Goal: Information Seeking & Learning: Learn about a topic

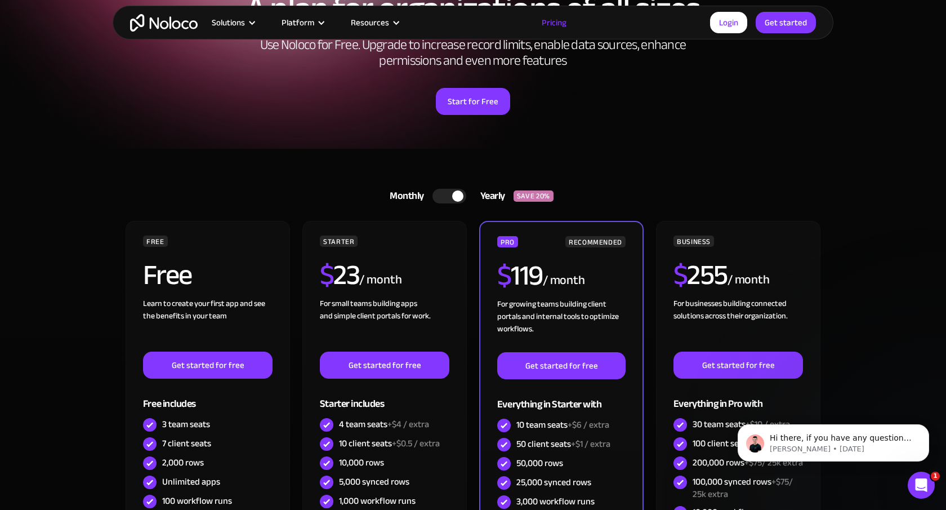
scroll to position [143, 0]
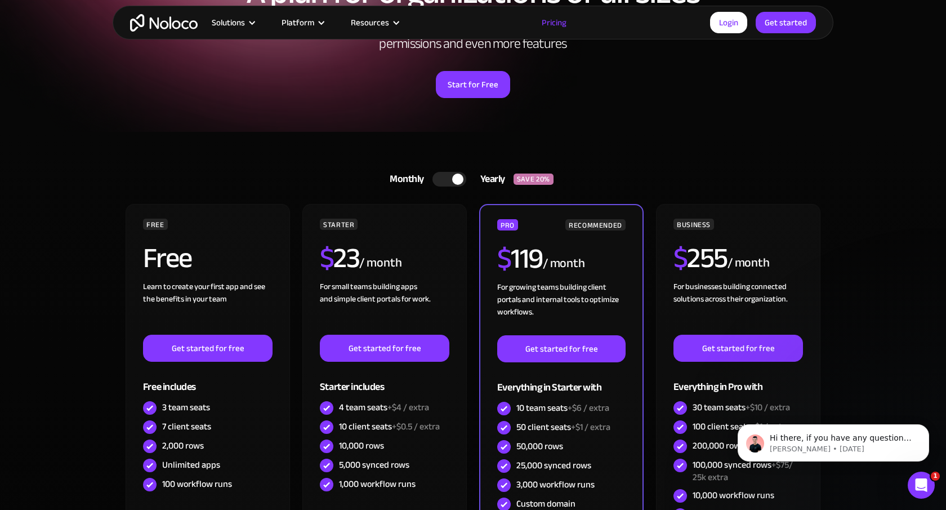
click at [441, 175] on div at bounding box center [449, 179] width 34 height 15
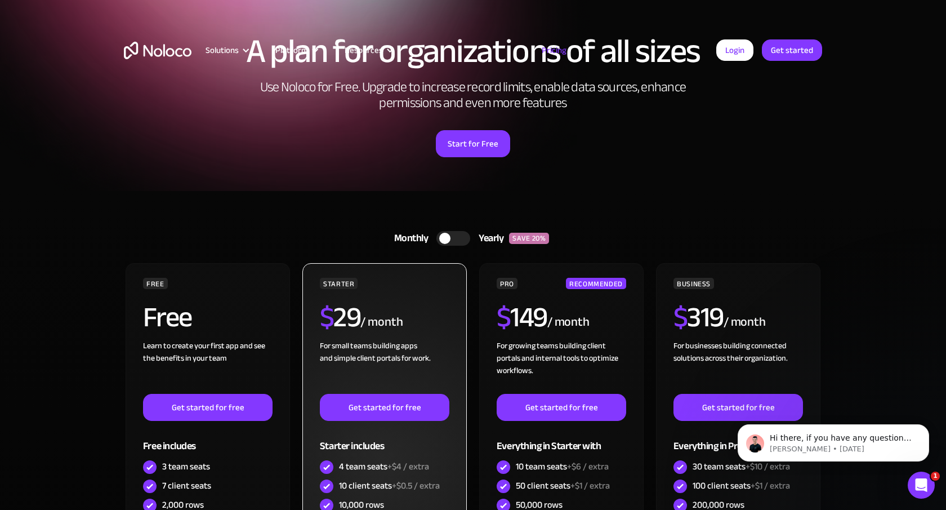
scroll to position [0, 0]
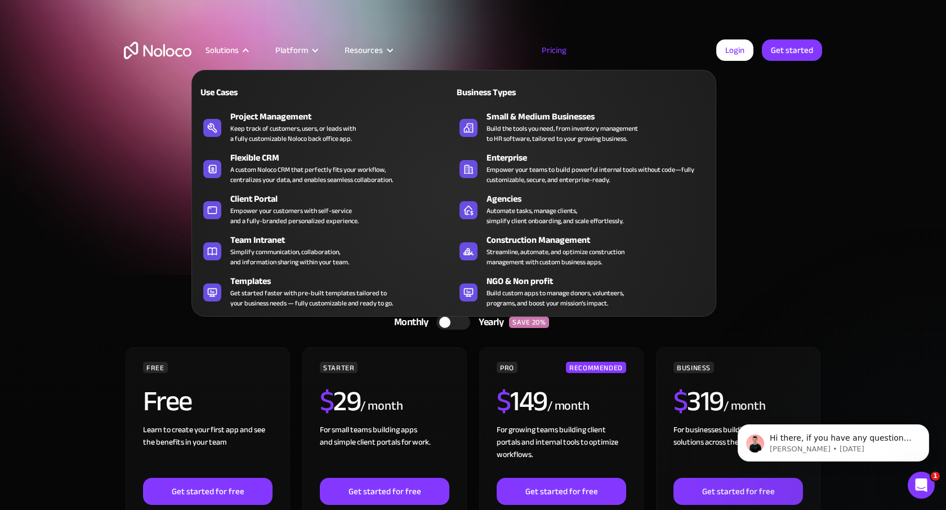
click at [220, 46] on div "Solutions" at bounding box center [221, 50] width 33 height 15
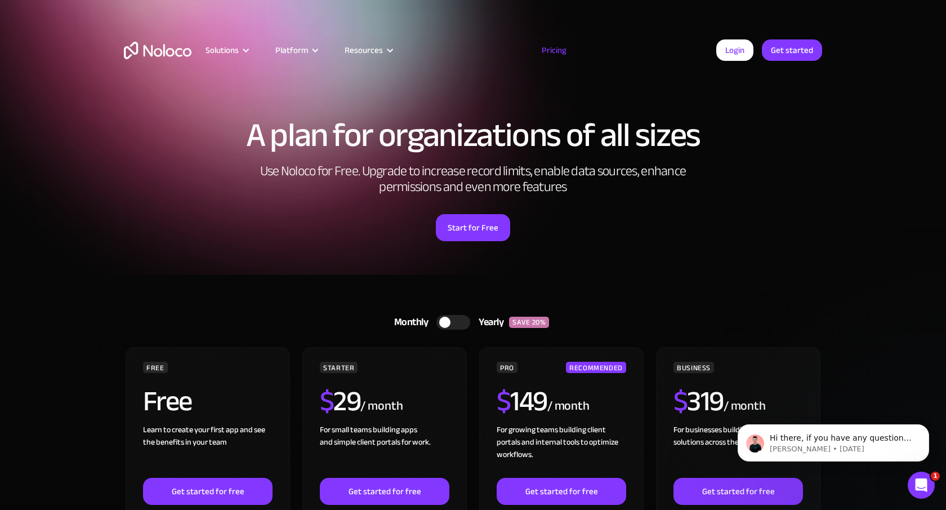
click at [220, 46] on div "Solutions" at bounding box center [221, 50] width 33 height 15
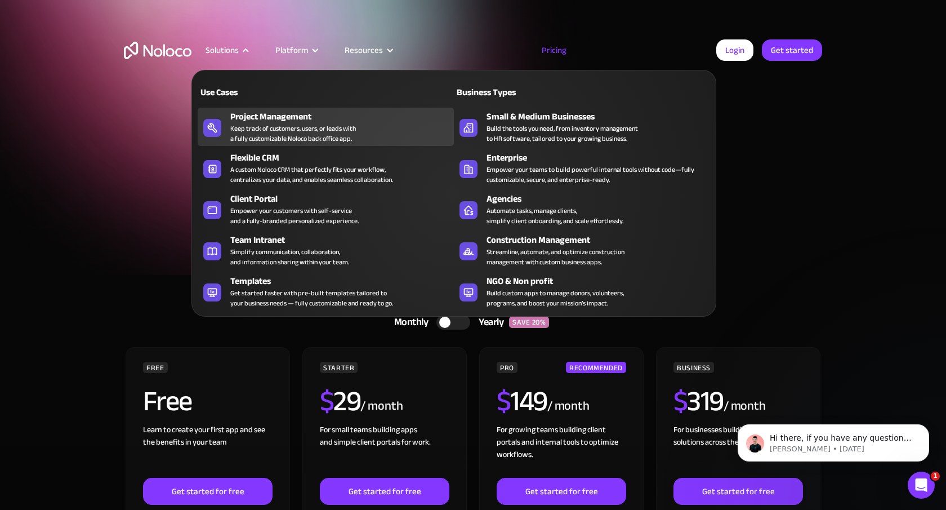
click at [264, 127] on div "Keep track of customers, users, or leads with a fully customizable Noloco back …" at bounding box center [293, 133] width 126 height 20
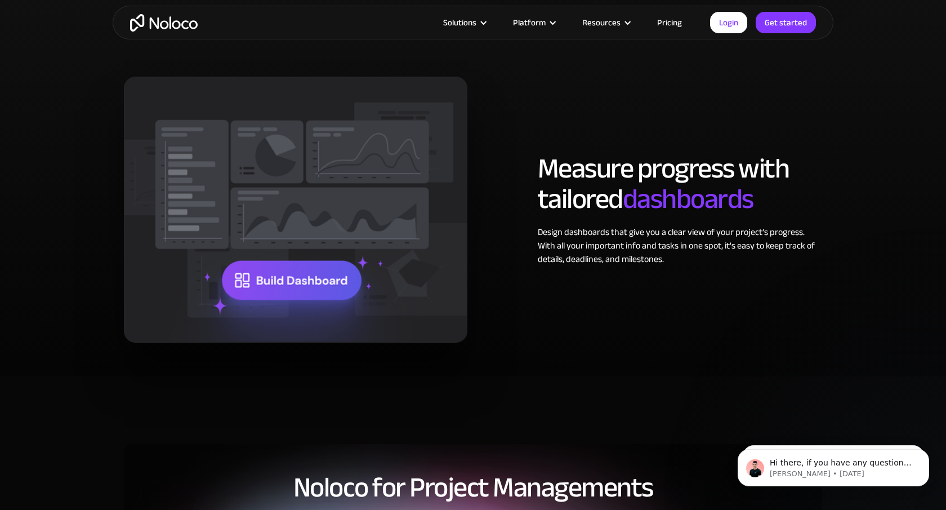
scroll to position [2103, 0]
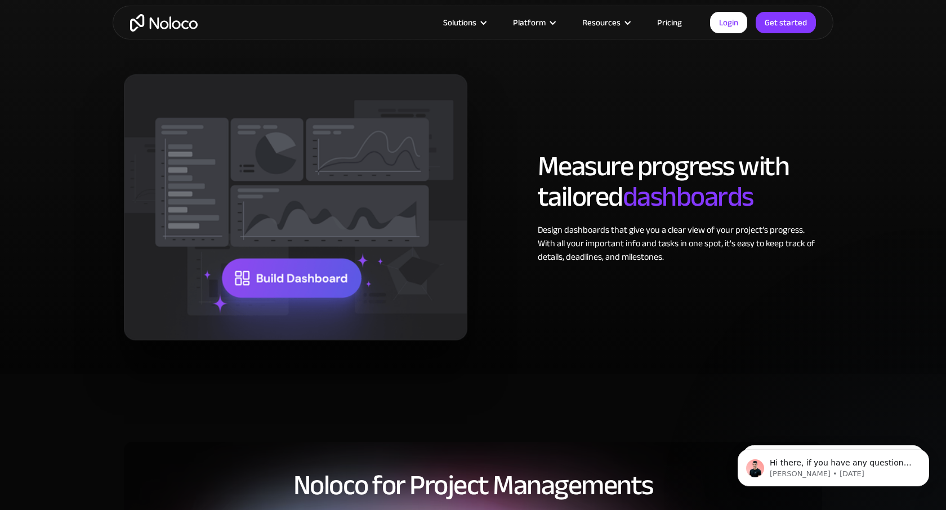
click at [318, 270] on img at bounding box center [295, 207] width 343 height 266
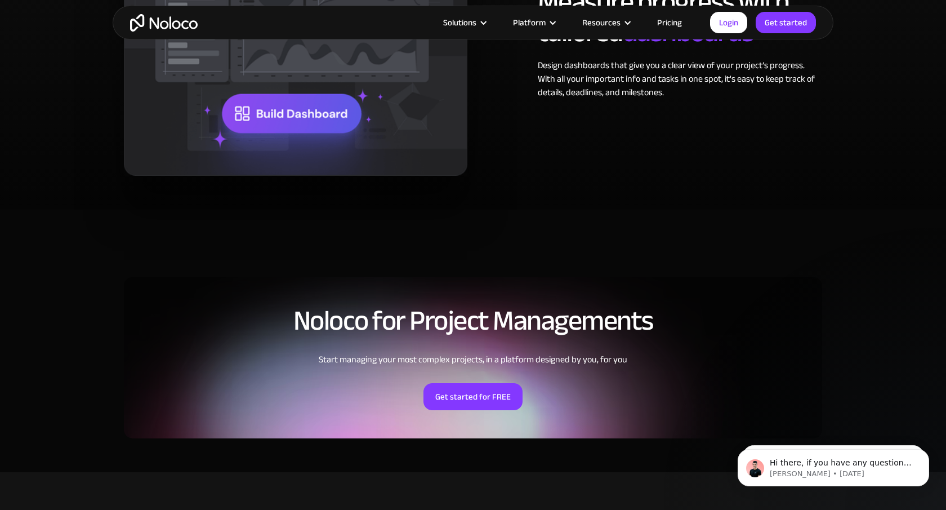
scroll to position [2427, 0]
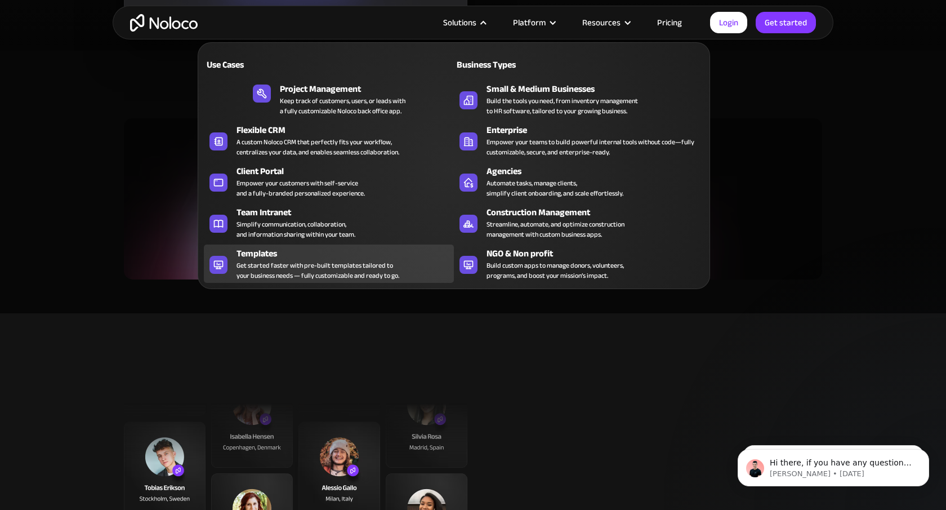
click at [336, 267] on div "Get started faster with pre-built templates tailored to your business needs — f…" at bounding box center [317, 270] width 163 height 20
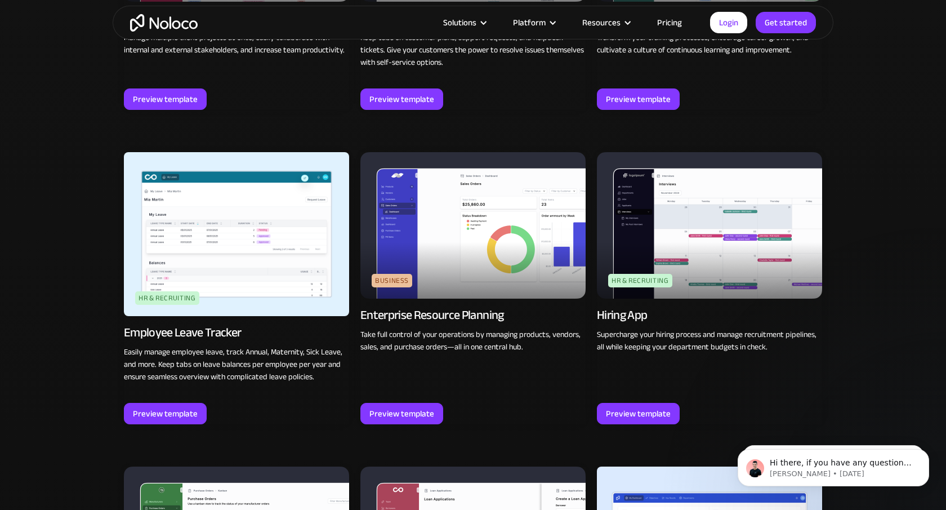
scroll to position [1619, 0]
